Goal: Obtain resource: Obtain resource

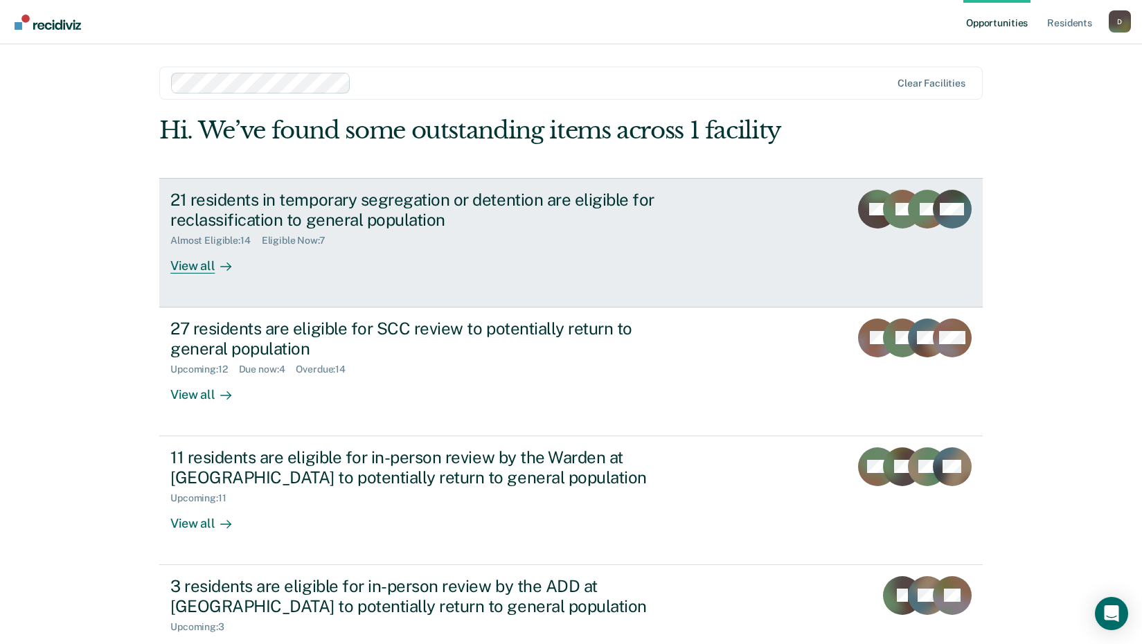
click at [373, 206] on div "21 residents in temporary segregation or detention are eligible for reclassific…" at bounding box center [413, 210] width 486 height 40
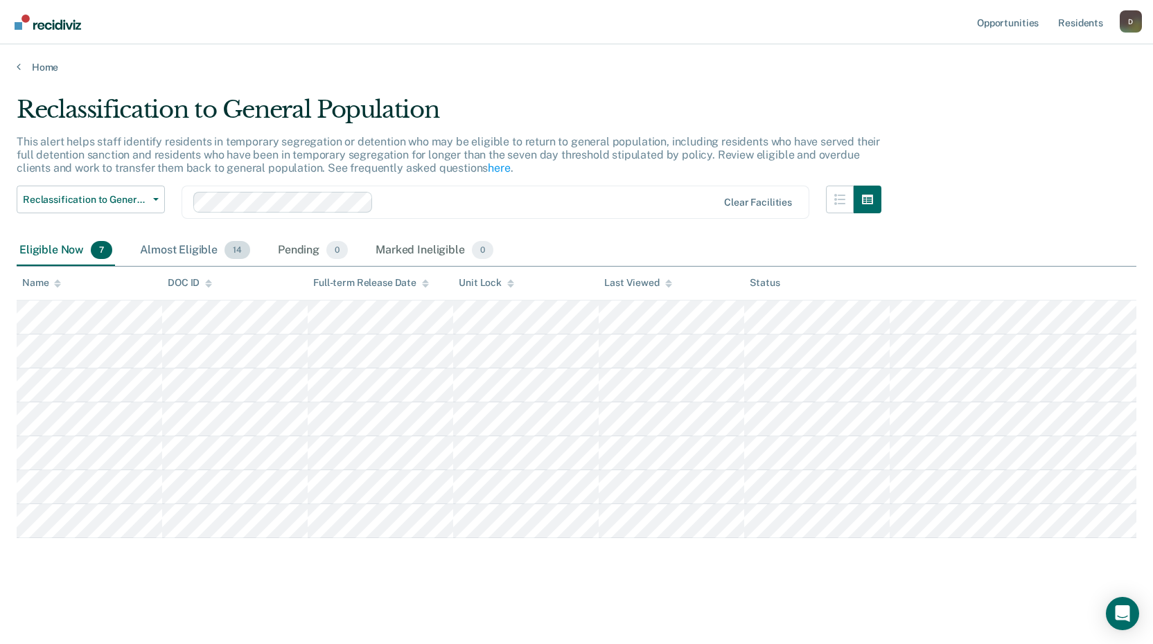
click at [230, 244] on span "14" at bounding box center [237, 250] width 26 height 18
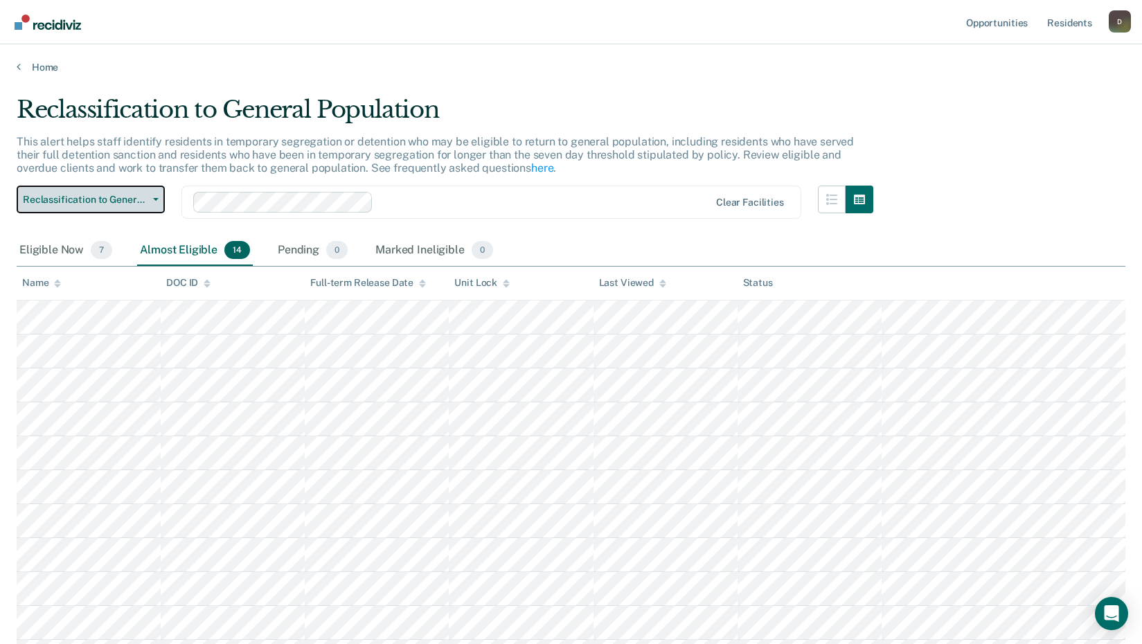
click at [89, 211] on button "Reclassification to General Population" at bounding box center [91, 200] width 148 height 28
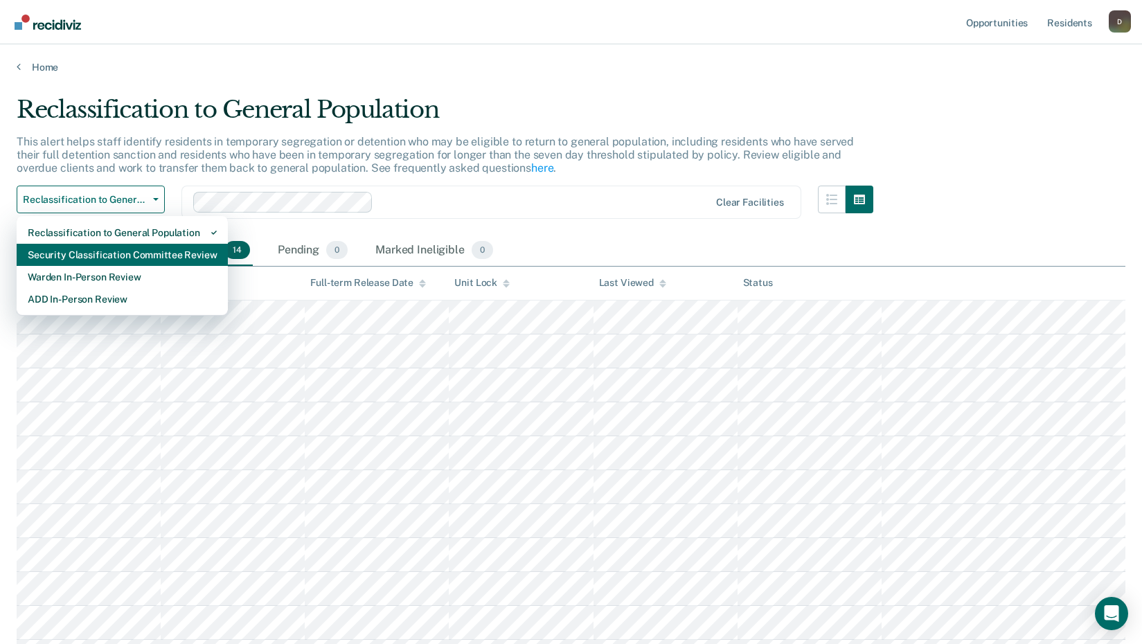
click at [72, 250] on div "Security Classification Committee Review" at bounding box center [122, 255] width 189 height 22
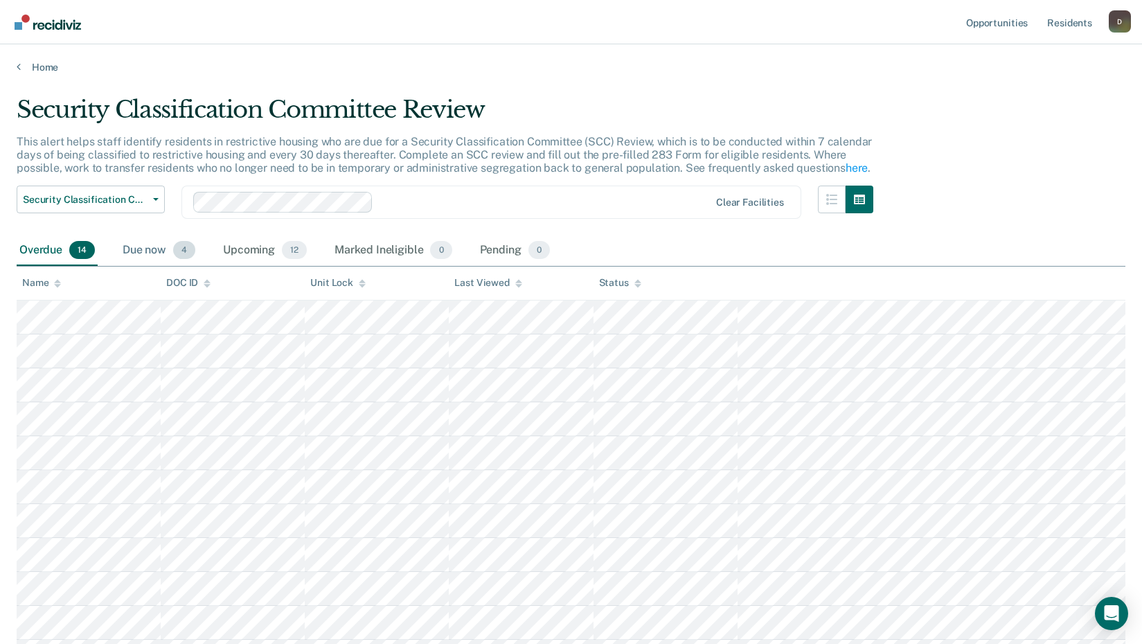
click at [152, 254] on div "Due now 4" at bounding box center [159, 251] width 78 height 30
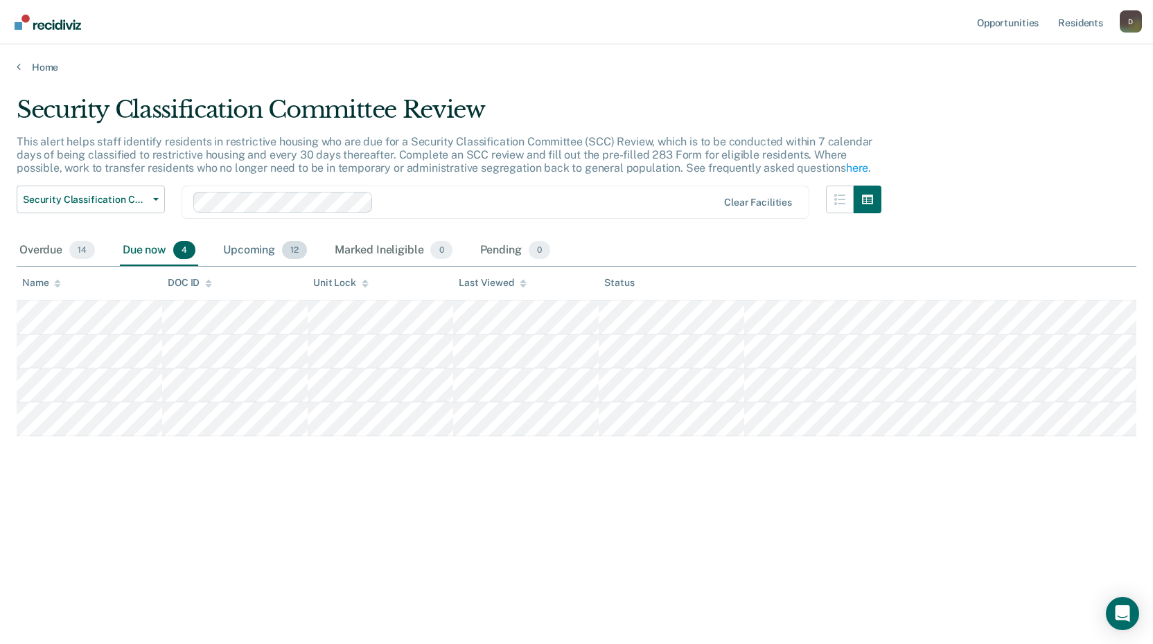
click at [241, 246] on div "Upcoming 12" at bounding box center [264, 251] width 89 height 30
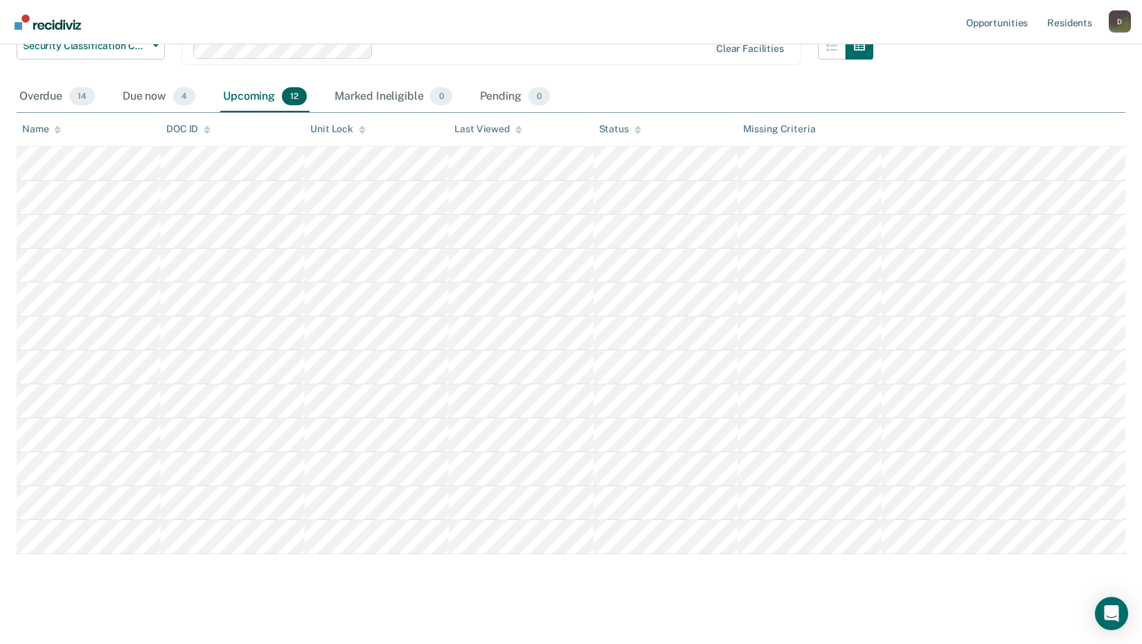
scroll to position [163, 0]
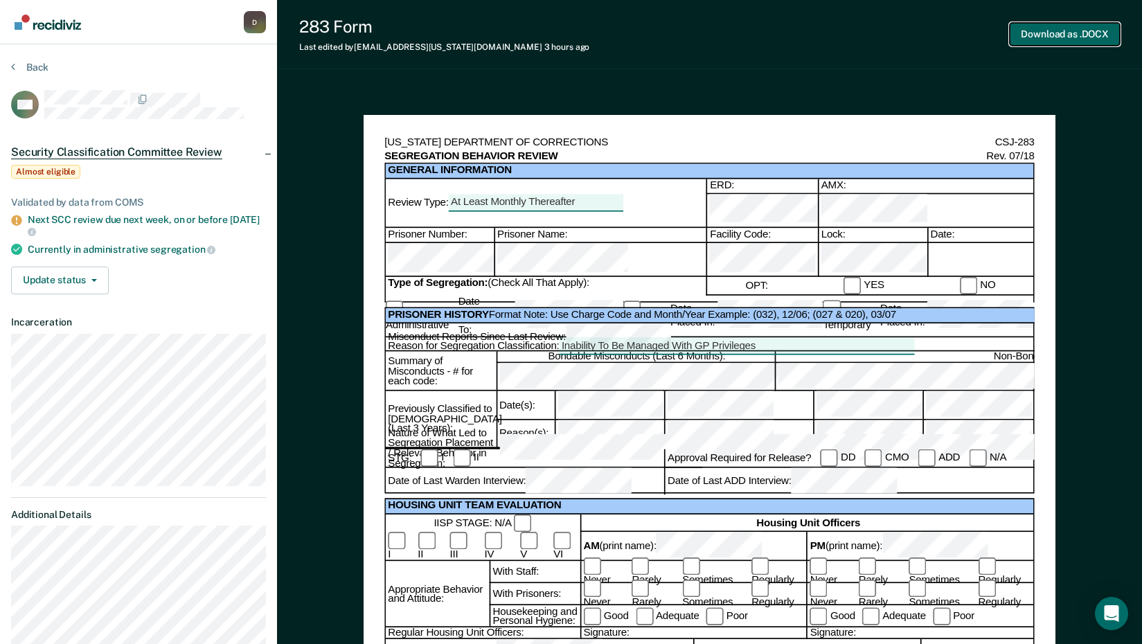
click at [1082, 30] on button "Download as .DOCX" at bounding box center [1065, 34] width 110 height 23
